Goal: Register for event/course

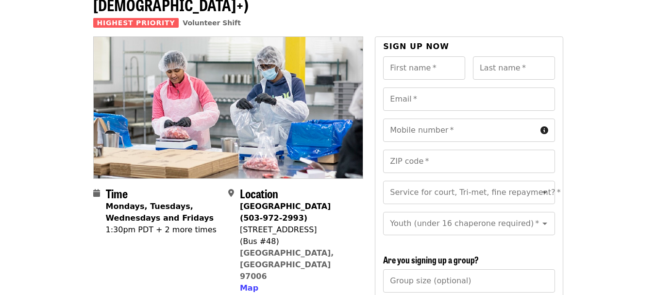
scroll to position [97, 0]
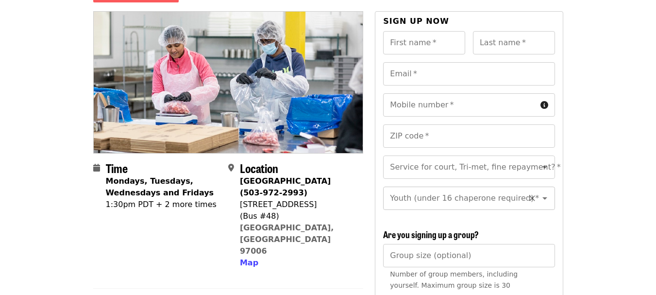
click at [539, 192] on icon "Open" at bounding box center [545, 198] width 12 height 12
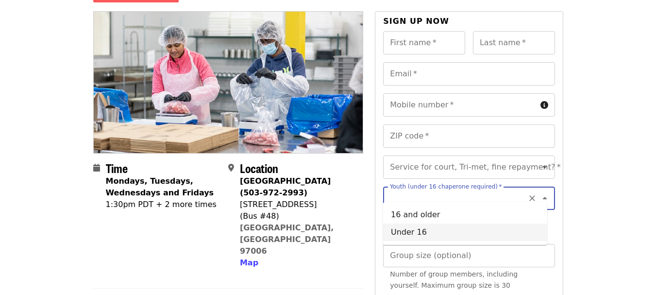
click at [423, 227] on li "Under 16" at bounding box center [465, 231] width 164 height 17
type input "********"
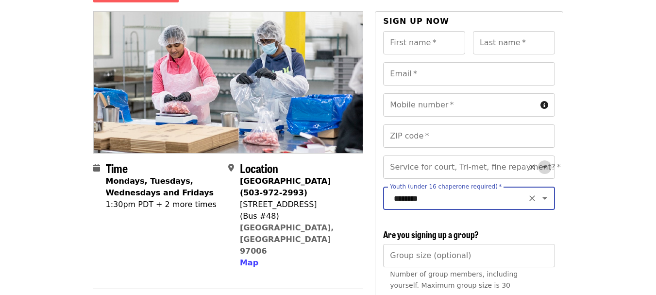
click at [539, 161] on icon "Open" at bounding box center [545, 167] width 12 height 12
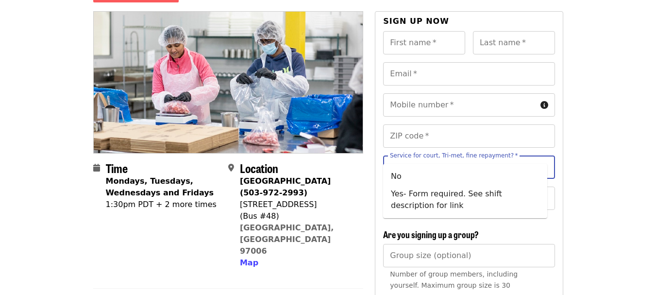
click at [528, 162] on icon "Clear" at bounding box center [533, 167] width 10 height 10
click at [543, 166] on icon "Close" at bounding box center [545, 167] width 5 height 2
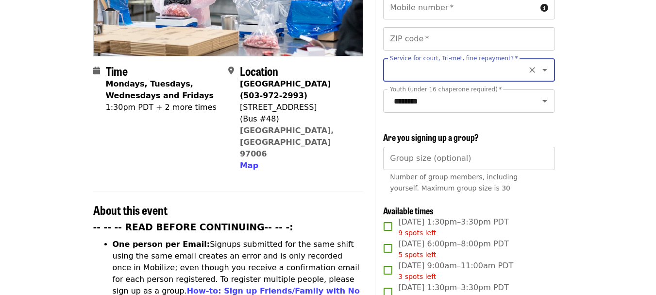
scroll to position [243, 0]
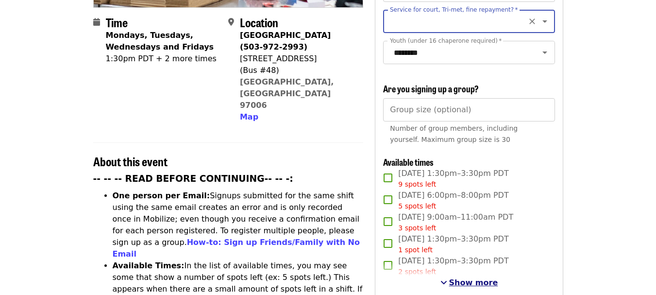
click at [467, 281] on span "Show more" at bounding box center [473, 282] width 49 height 9
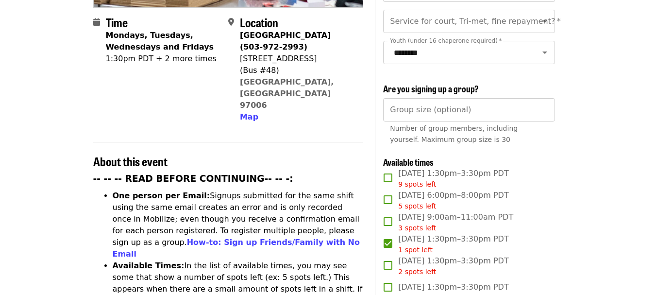
click at [320, 154] on h2 "About this event" at bounding box center [228, 161] width 271 height 14
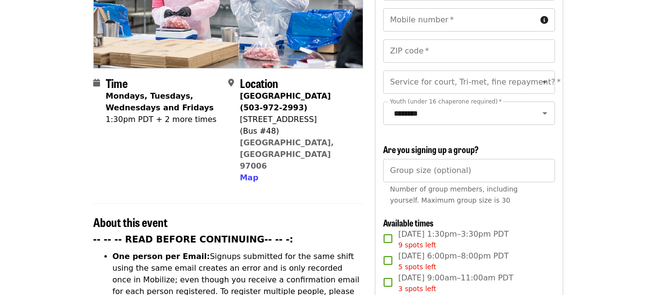
scroll to position [146, 0]
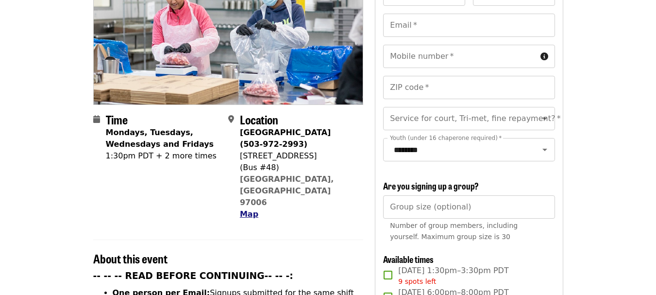
click at [247, 209] on span "Map" at bounding box center [249, 213] width 18 height 9
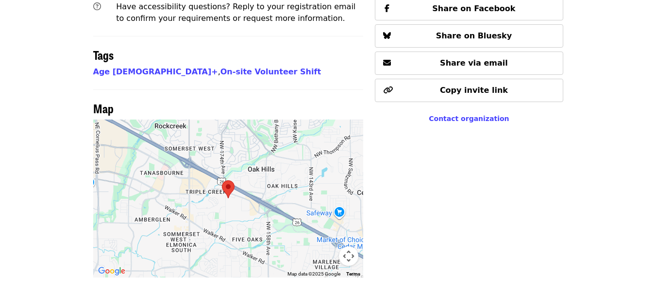
scroll to position [773, 0]
click at [225, 176] on img at bounding box center [228, 189] width 20 height 26
click at [227, 176] on img at bounding box center [228, 189] width 20 height 26
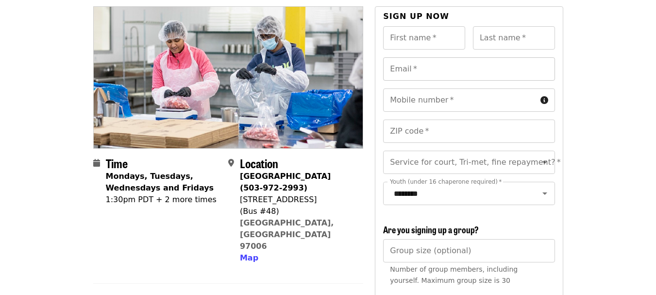
scroll to position [93, 0]
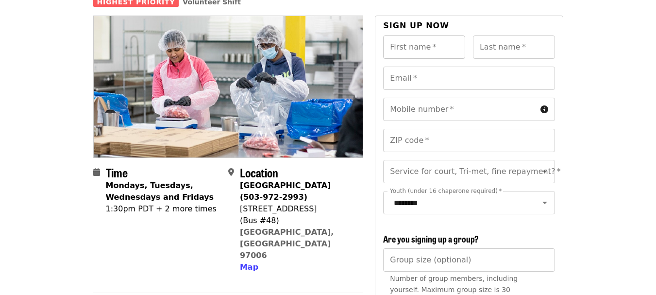
click at [434, 35] on input "First name   *" at bounding box center [424, 46] width 82 height 23
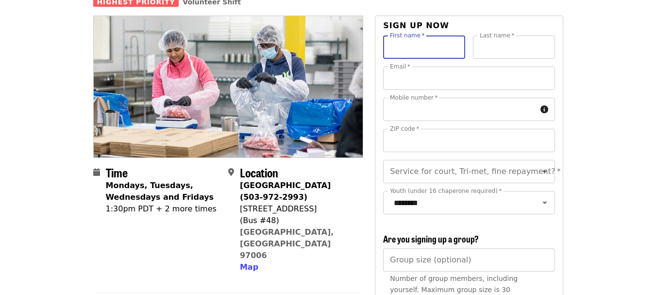
type input "*****"
type input "*******"
type input "**********"
type input "*****"
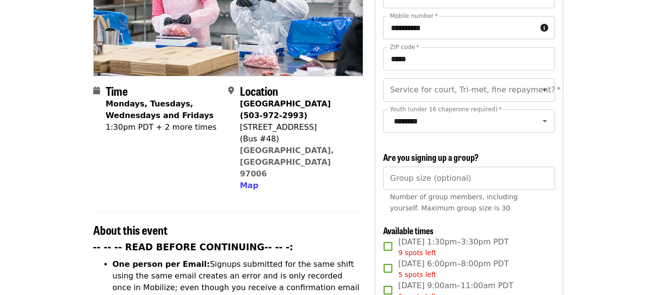
scroll to position [190, 0]
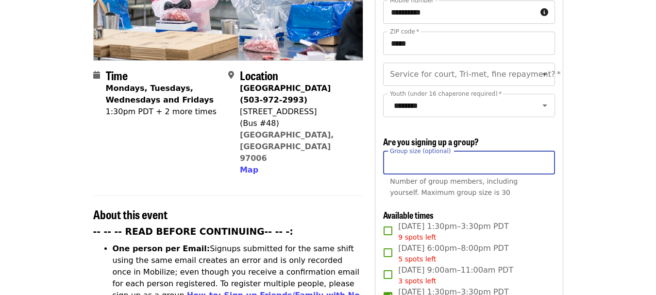
click at [424, 161] on input "Group size (optional)" at bounding box center [468, 162] width 171 height 23
type input "*"
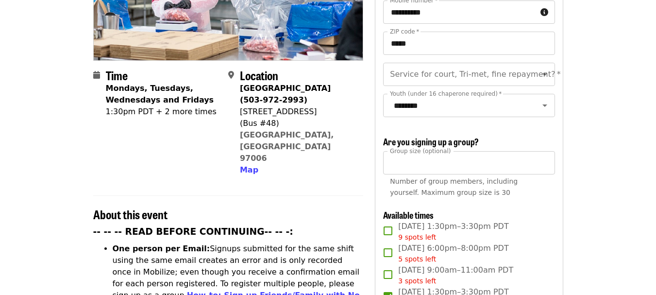
click at [553, 216] on div "**********" at bounding box center [468, 248] width 171 height 621
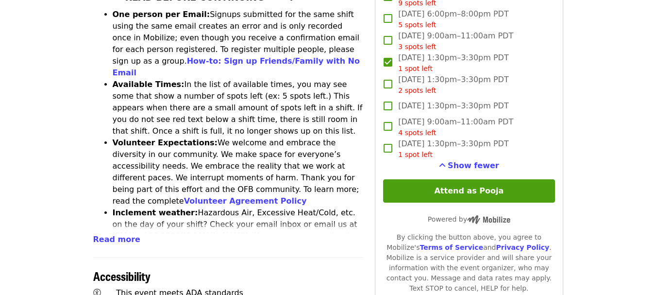
scroll to position [433, 0]
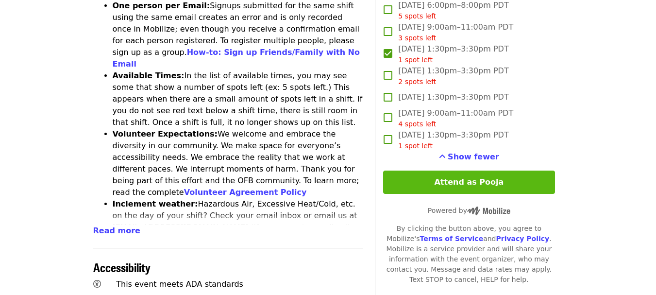
click at [466, 182] on button "Attend as Pooja" at bounding box center [468, 182] width 171 height 23
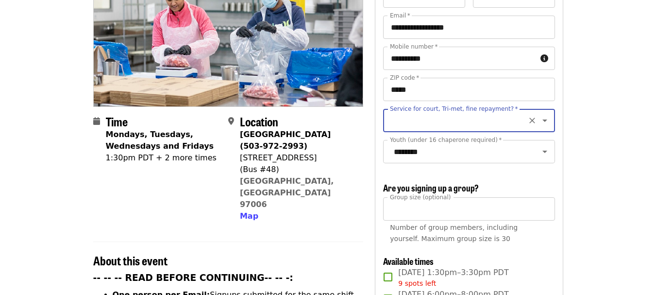
scroll to position [141, 0]
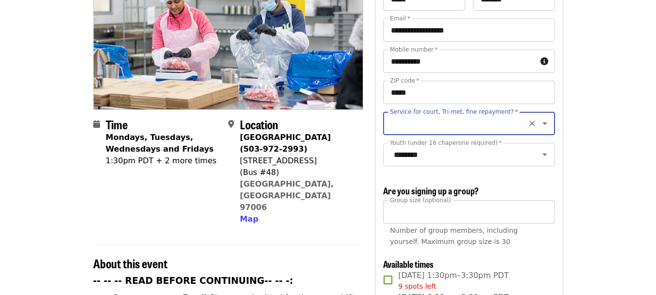
click at [539, 118] on icon "Open" at bounding box center [545, 124] width 12 height 12
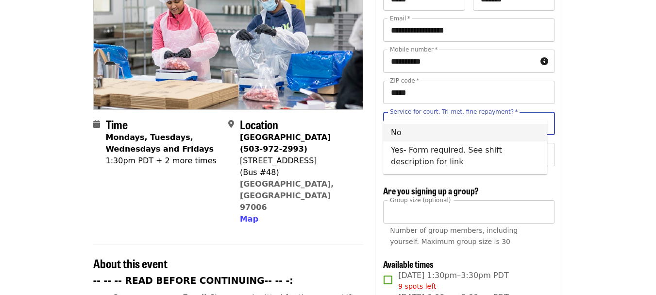
click at [393, 136] on li "No" at bounding box center [465, 132] width 164 height 17
type input "**"
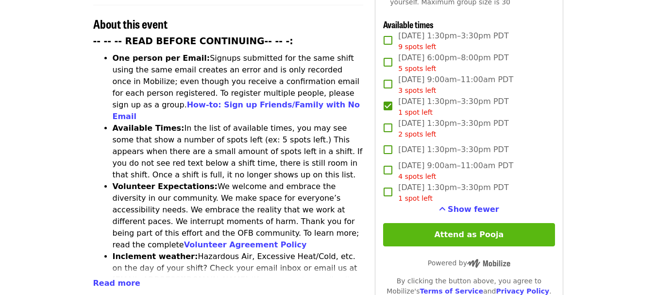
scroll to position [384, 0]
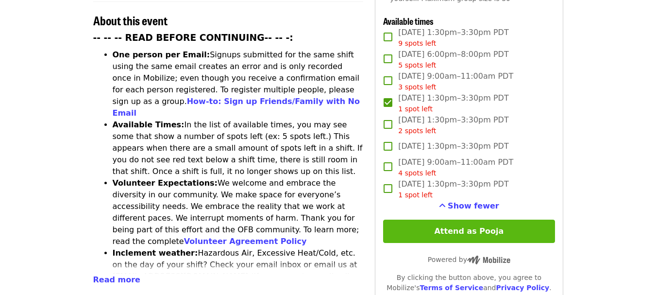
click at [481, 228] on button "Attend as Pooja" at bounding box center [468, 231] width 171 height 23
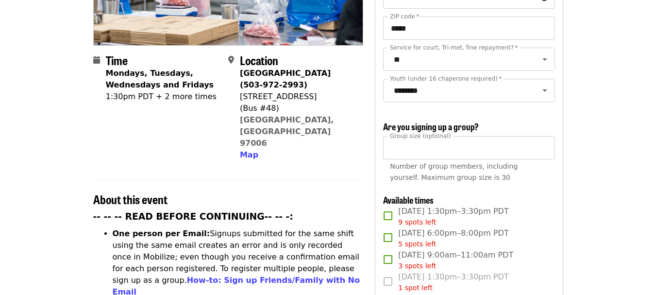
scroll to position [189, 0]
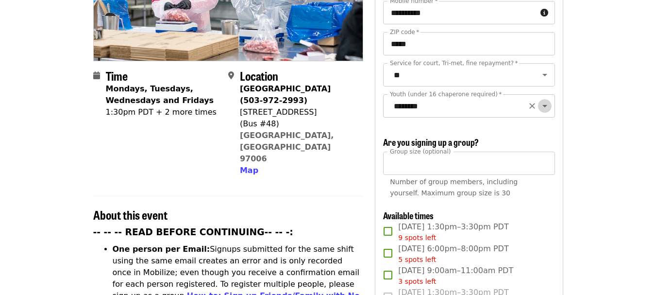
click at [539, 100] on icon "Open" at bounding box center [545, 106] width 12 height 12
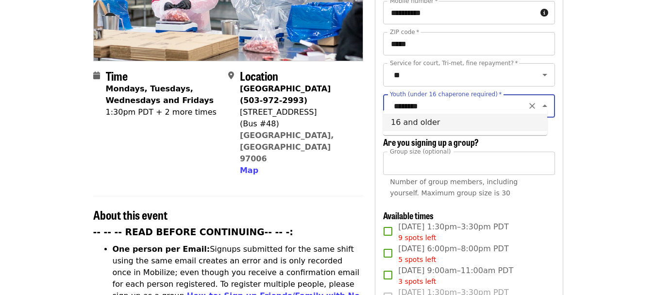
click at [428, 118] on li "16 and older" at bounding box center [465, 122] width 164 height 17
type input "**********"
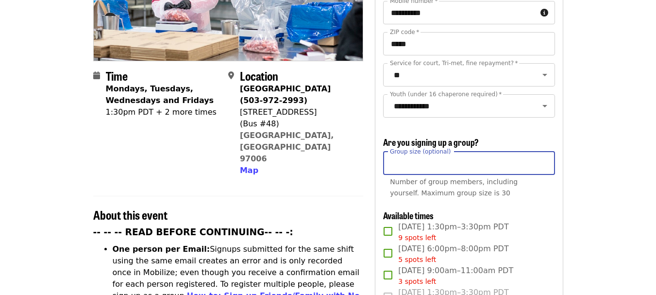
drag, startPoint x: 405, startPoint y: 164, endPoint x: 410, endPoint y: 154, distance: 11.1
click at [378, 163] on div "**********" at bounding box center [469, 271] width 188 height 705
type input "*"
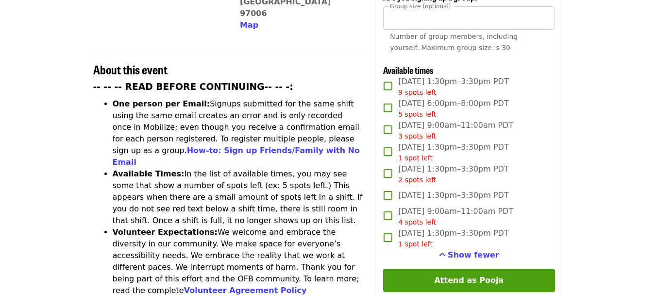
scroll to position [335, 0]
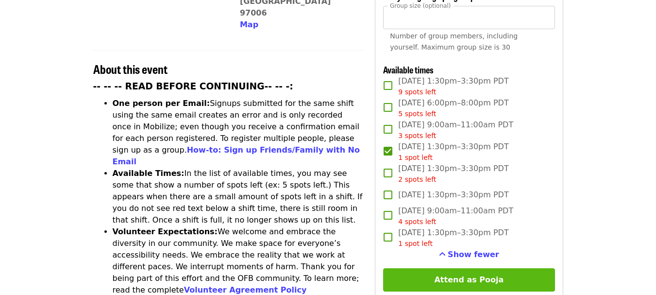
click at [482, 273] on button "Attend as Pooja" at bounding box center [468, 279] width 171 height 23
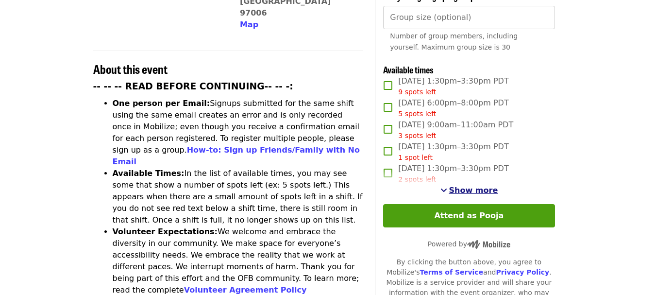
click at [469, 188] on span "Show more" at bounding box center [473, 190] width 49 height 9
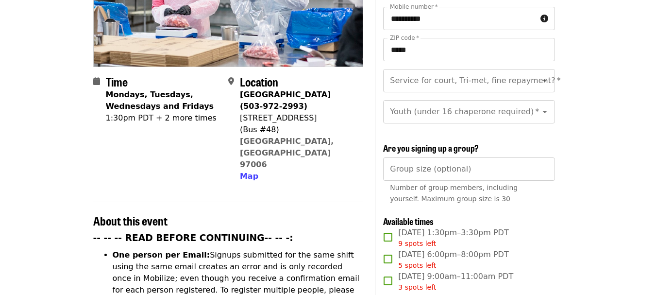
scroll to position [141, 0]
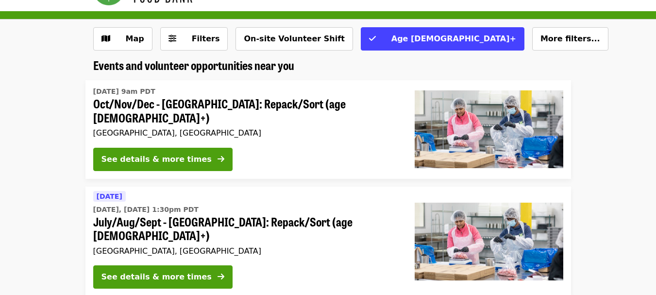
scroll to position [49, 0]
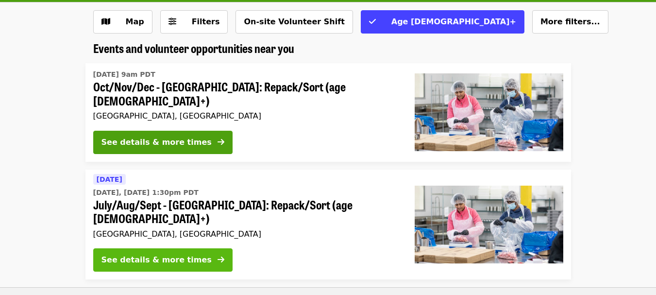
click at [167, 254] on div "See details & more times" at bounding box center [157, 260] width 110 height 12
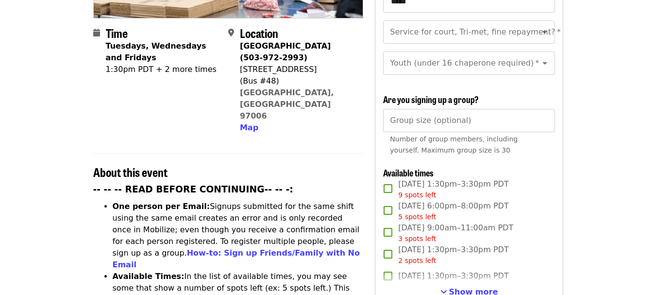
scroll to position [291, 0]
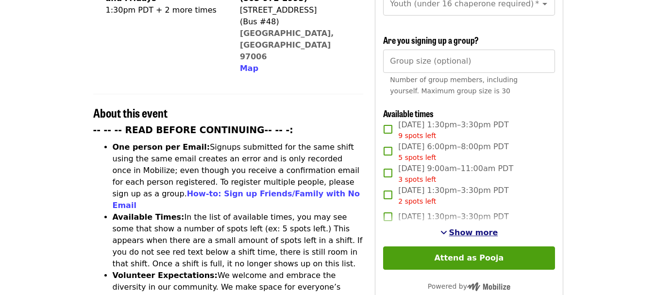
click at [468, 229] on span "Show more" at bounding box center [473, 232] width 49 height 9
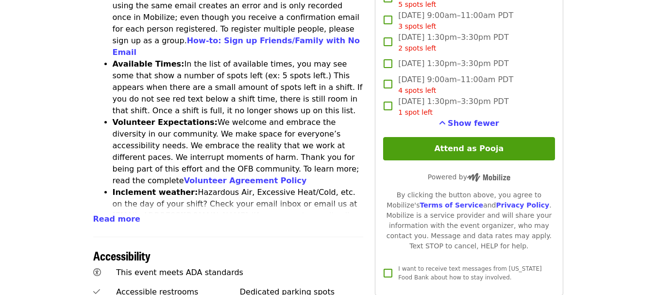
scroll to position [389, 0]
